Goal: Complete application form

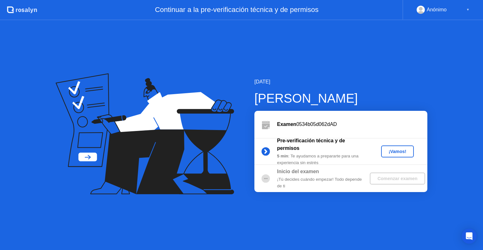
click at [398, 151] on div "¡Vamos!" at bounding box center [398, 151] width 28 height 5
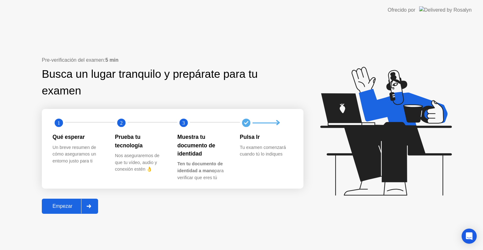
click at [56, 204] on div "Empezar" at bounding box center [62, 206] width 37 height 6
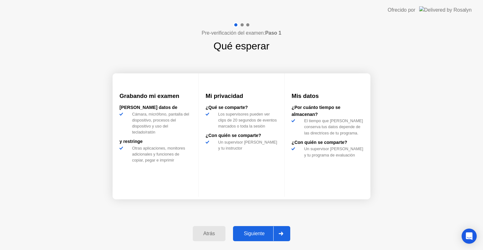
click at [260, 233] on div "Siguiente" at bounding box center [254, 233] width 38 height 6
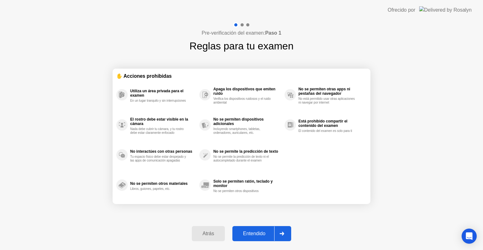
click at [260, 233] on div "Entendido" at bounding box center [254, 233] width 40 height 6
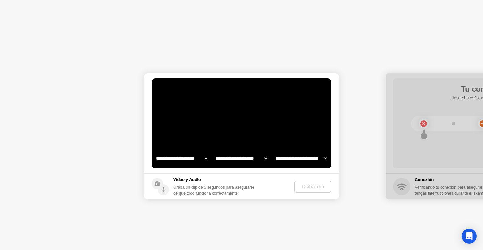
select select "**********"
select select "*******"
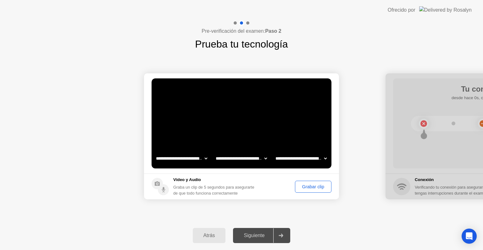
click at [316, 187] on div "Grabar clip" at bounding box center [313, 186] width 32 height 5
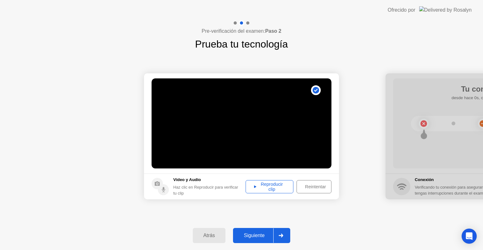
click at [250, 240] on button "Siguiente" at bounding box center [261, 235] width 57 height 15
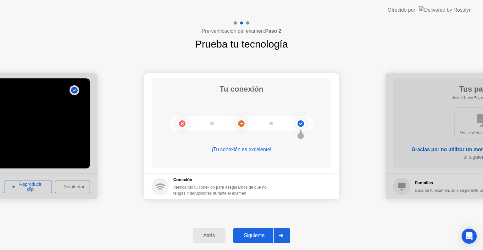
click at [254, 235] on div "Siguiente" at bounding box center [254, 235] width 38 height 6
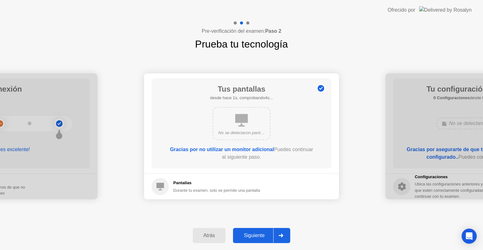
click at [254, 235] on div "Siguiente" at bounding box center [254, 235] width 38 height 6
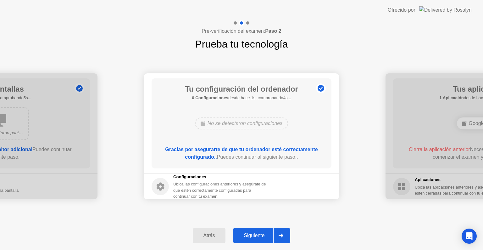
click at [254, 235] on div "Siguiente" at bounding box center [254, 235] width 38 height 6
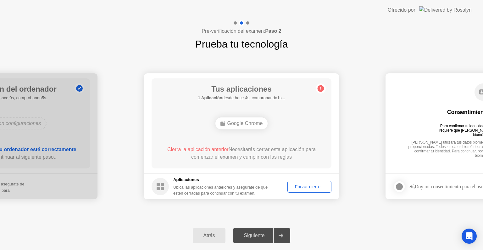
click at [304, 185] on div "Forzar cierre..." at bounding box center [310, 186] width 40 height 5
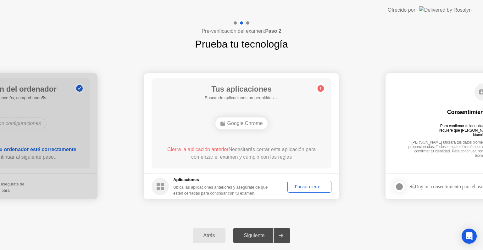
click at [309, 188] on div "Forzar cierre..." at bounding box center [310, 186] width 40 height 5
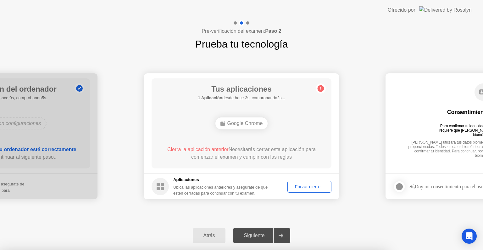
click at [290, 249] on div at bounding box center [241, 250] width 483 height 0
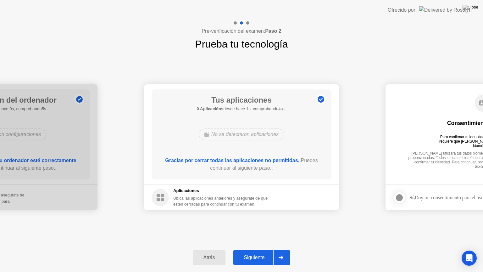
click at [257, 249] on div "Siguiente" at bounding box center [254, 257] width 38 height 6
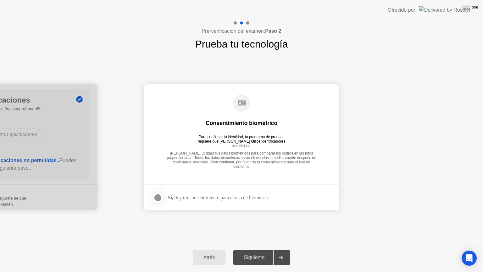
click at [158, 198] on div at bounding box center [158, 198] width 8 height 8
click at [261, 249] on div "Siguiente" at bounding box center [254, 257] width 38 height 6
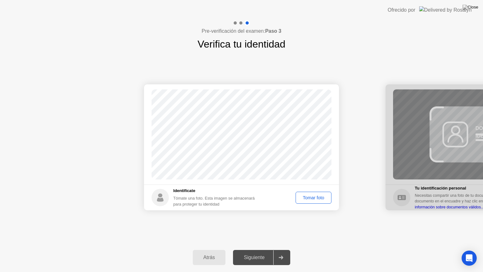
click at [309, 197] on div "Tomar foto" at bounding box center [313, 197] width 31 height 5
click at [260, 249] on div "Siguiente" at bounding box center [254, 257] width 38 height 6
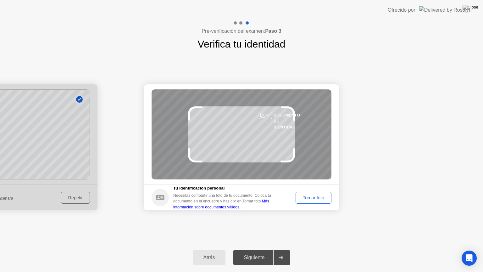
click at [309, 198] on div "Tomar foto" at bounding box center [313, 197] width 31 height 5
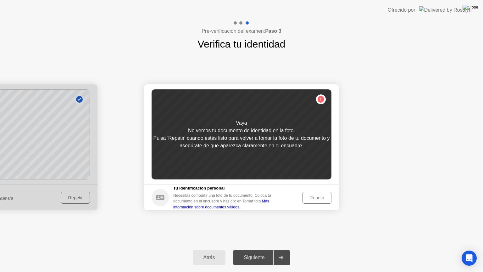
click at [473, 9] on img at bounding box center [470, 7] width 16 height 5
